Goal: Task Accomplishment & Management: Complete application form

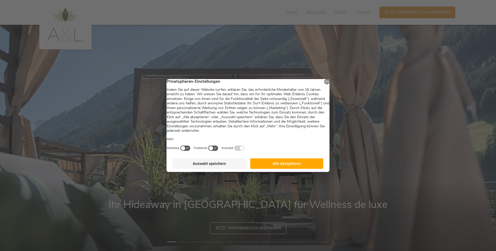
click at [216, 168] on button "Auswahl speichern" at bounding box center [209, 163] width 73 height 10
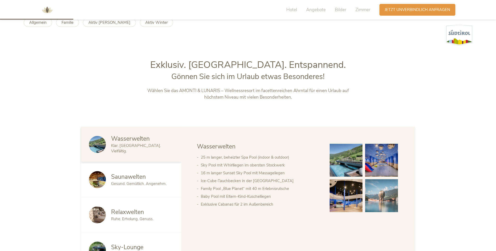
scroll to position [266, 0]
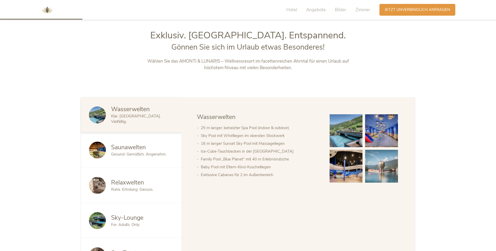
click at [122, 150] on span "Saunawelten" at bounding box center [128, 147] width 35 height 8
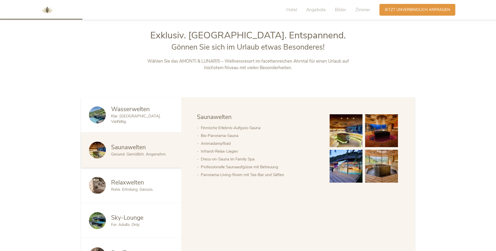
click at [97, 150] on img at bounding box center [97, 150] width 17 height 17
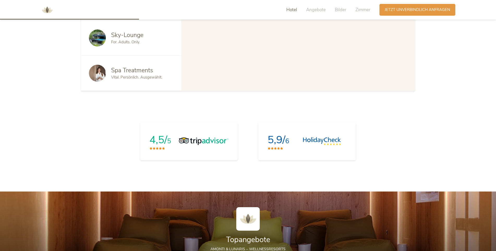
scroll to position [344, 0]
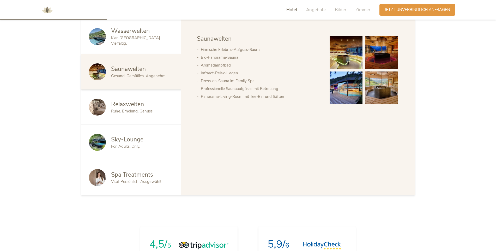
click at [136, 100] on span "Relaxwelten" at bounding box center [127, 104] width 33 height 8
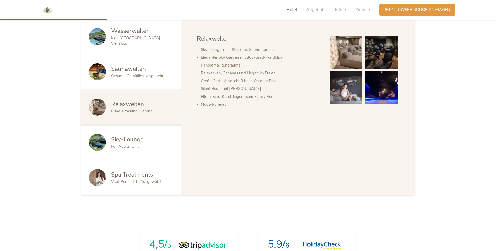
click at [132, 139] on span "Sky-Lounge" at bounding box center [127, 139] width 32 height 8
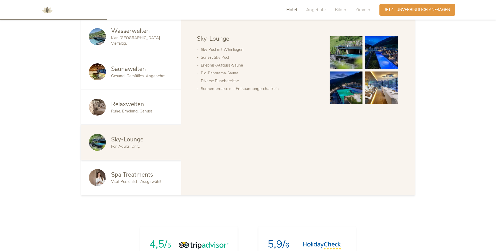
scroll to position [292, 0]
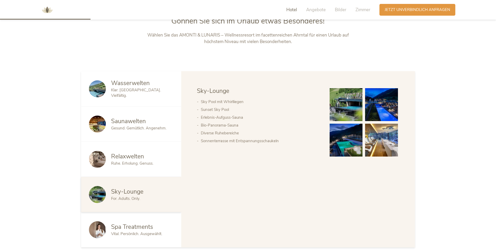
click at [126, 85] on span "Wasserwelten" at bounding box center [130, 83] width 39 height 8
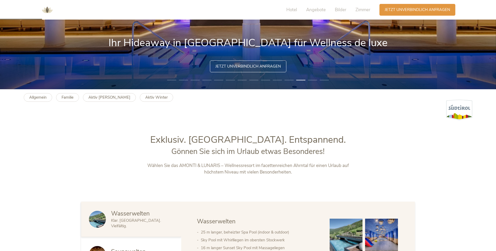
scroll to position [109, 0]
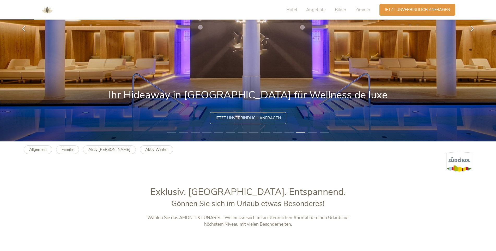
click at [246, 119] on span "Jetzt unverbindlich anfragen" at bounding box center [247, 117] width 65 height 5
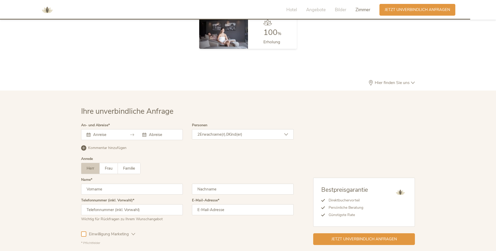
scroll to position [1599, 0]
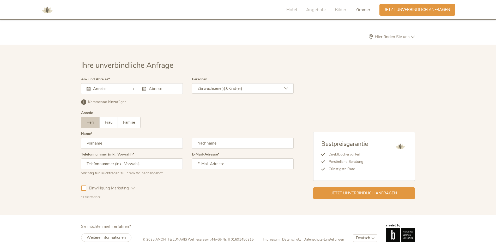
click at [100, 91] on input "text" at bounding box center [107, 88] width 30 height 5
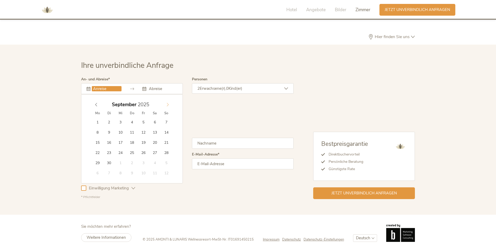
click at [165, 106] on span at bounding box center [167, 103] width 9 height 7
type input "2026"
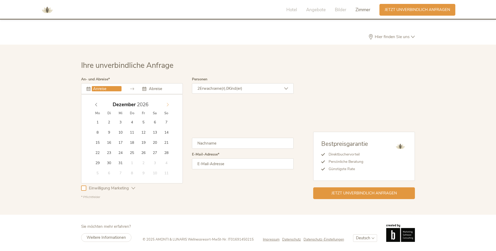
click at [165, 106] on span at bounding box center [167, 103] width 9 height 7
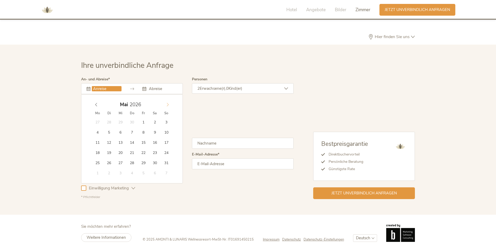
click at [165, 106] on span at bounding box center [167, 103] width 9 height 7
type input "[DATE]"
type input "2026"
type input "[DATE]"
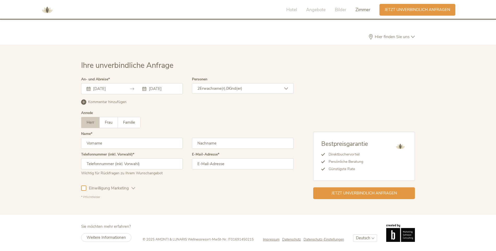
click at [287, 87] on icon at bounding box center [286, 89] width 4 height 4
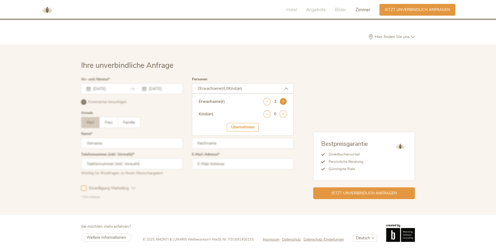
click at [280, 101] on icon at bounding box center [282, 101] width 7 height 7
click at [250, 127] on div "Übernehmen" at bounding box center [243, 127] width 32 height 9
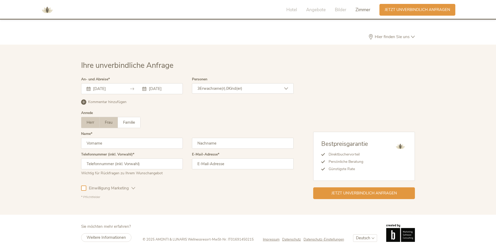
click at [108, 123] on span "Frau" at bounding box center [109, 122] width 8 height 5
click at [110, 142] on input "text" at bounding box center [132, 143] width 102 height 11
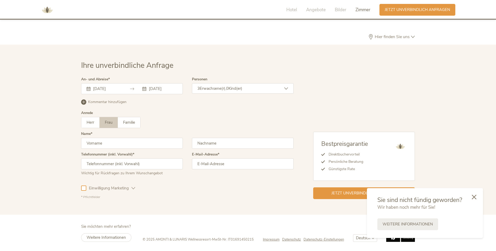
type input "Birgit"
type input "Bettermann"
type input "[PHONE_NUMBER]"
type input "[EMAIL_ADDRESS][DOMAIN_NAME]"
click at [81, 190] on div "Ihre unverbindliche Anfrage An- und Abreise [DATE] [DATE] [DATE] Mo Di Mi Do Fr…" at bounding box center [248, 129] width 344 height 139
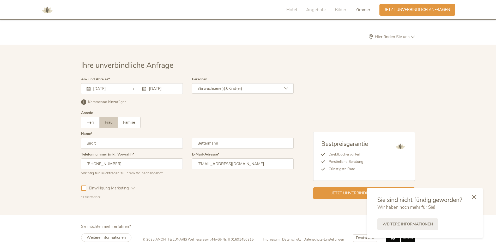
click at [82, 190] on div at bounding box center [83, 187] width 5 height 5
click at [215, 189] on div "Einwilligung Marketing Einwilligung Profilierung" at bounding box center [187, 187] width 212 height 15
click at [84, 102] on icon at bounding box center [83, 101] width 5 height 5
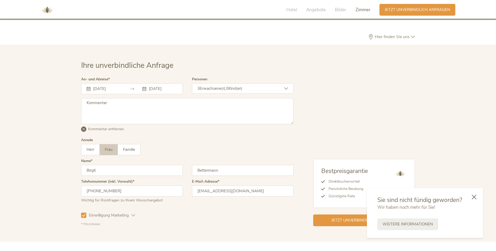
click at [95, 106] on textarea at bounding box center [187, 111] width 212 height 26
paste textarea "Guten Tag, könnten Sie mir bitte ein unverbindliches Angebot für [DATE] erstell…"
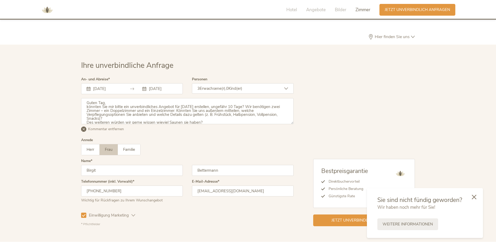
scroll to position [19, 0]
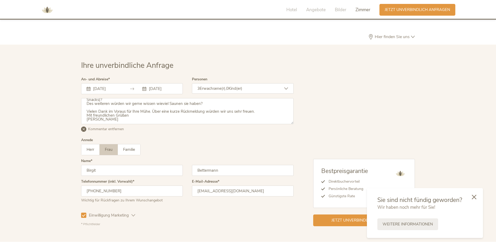
type textarea "Guten Tag, könnten Sie mir bitte ein unverbindliches Angebot für [DATE] erstell…"
click at [227, 138] on div "Anrede Herr Frau Familie Herr Frau Familie" at bounding box center [187, 148] width 212 height 21
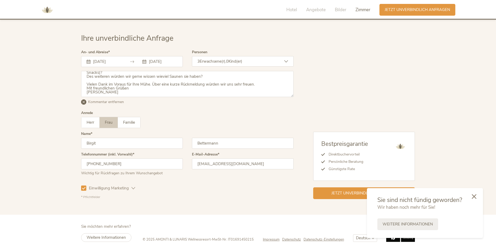
click at [472, 199] on icon at bounding box center [473, 196] width 5 height 5
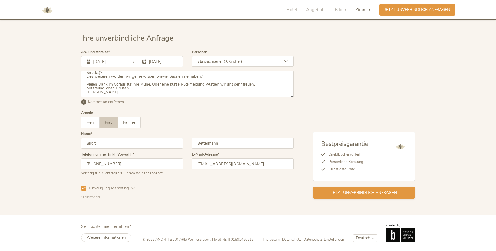
click at [367, 192] on span "Jetzt unverbindlich anfragen" at bounding box center [363, 192] width 65 height 5
